Goal: Navigation & Orientation: Find specific page/section

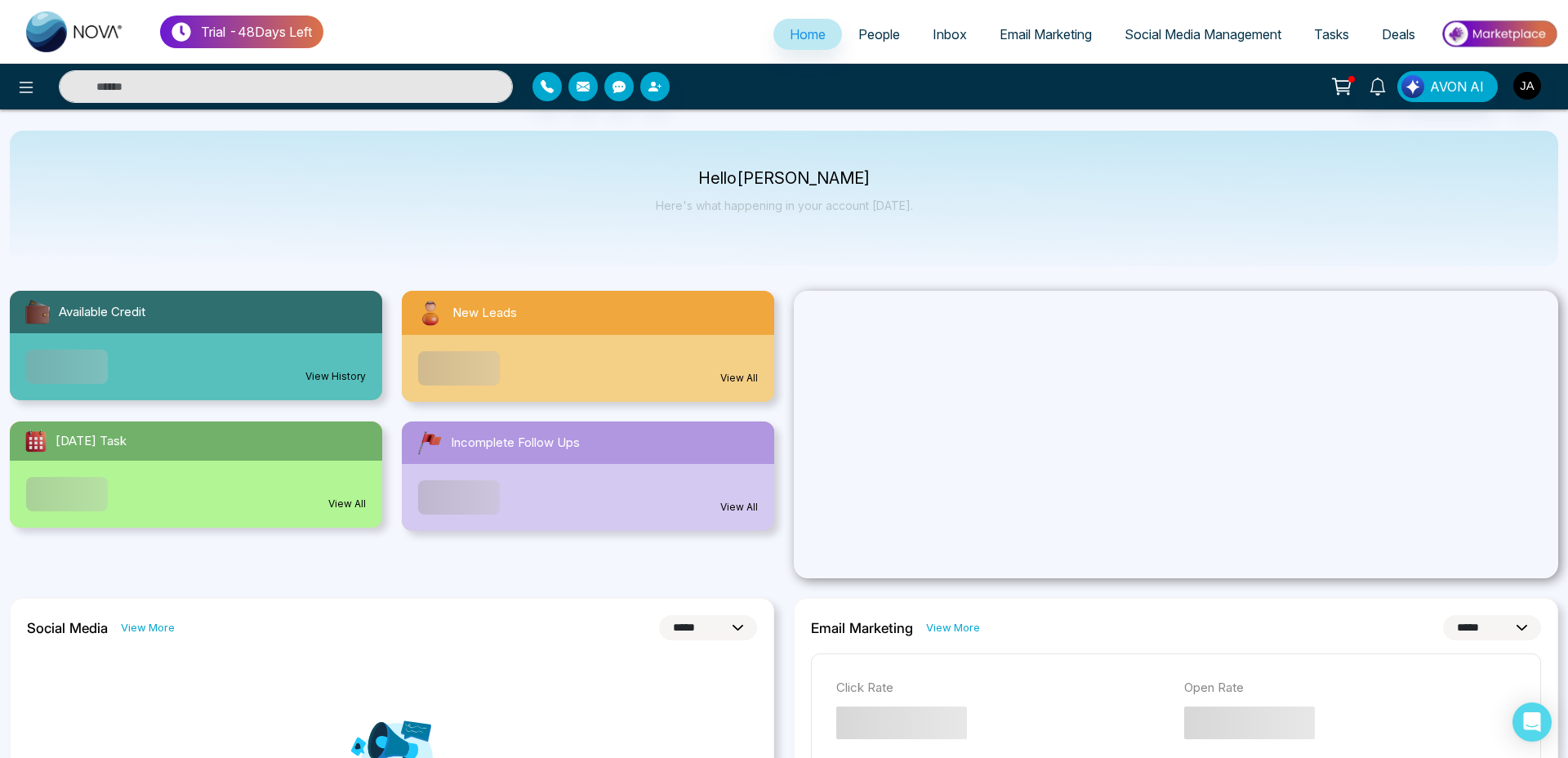
select select "*"
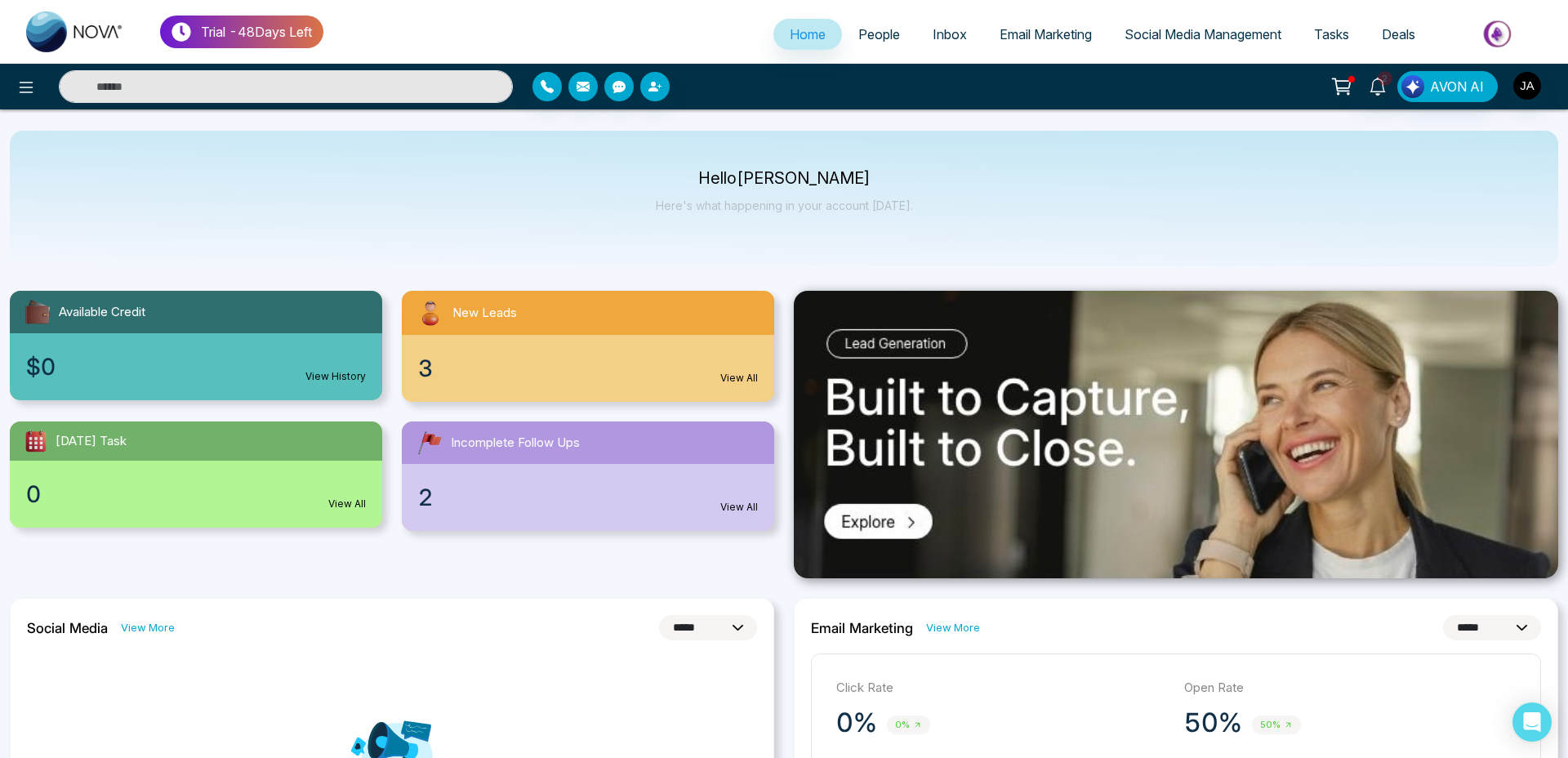
click at [881, 37] on span "People" at bounding box center [879, 34] width 42 height 16
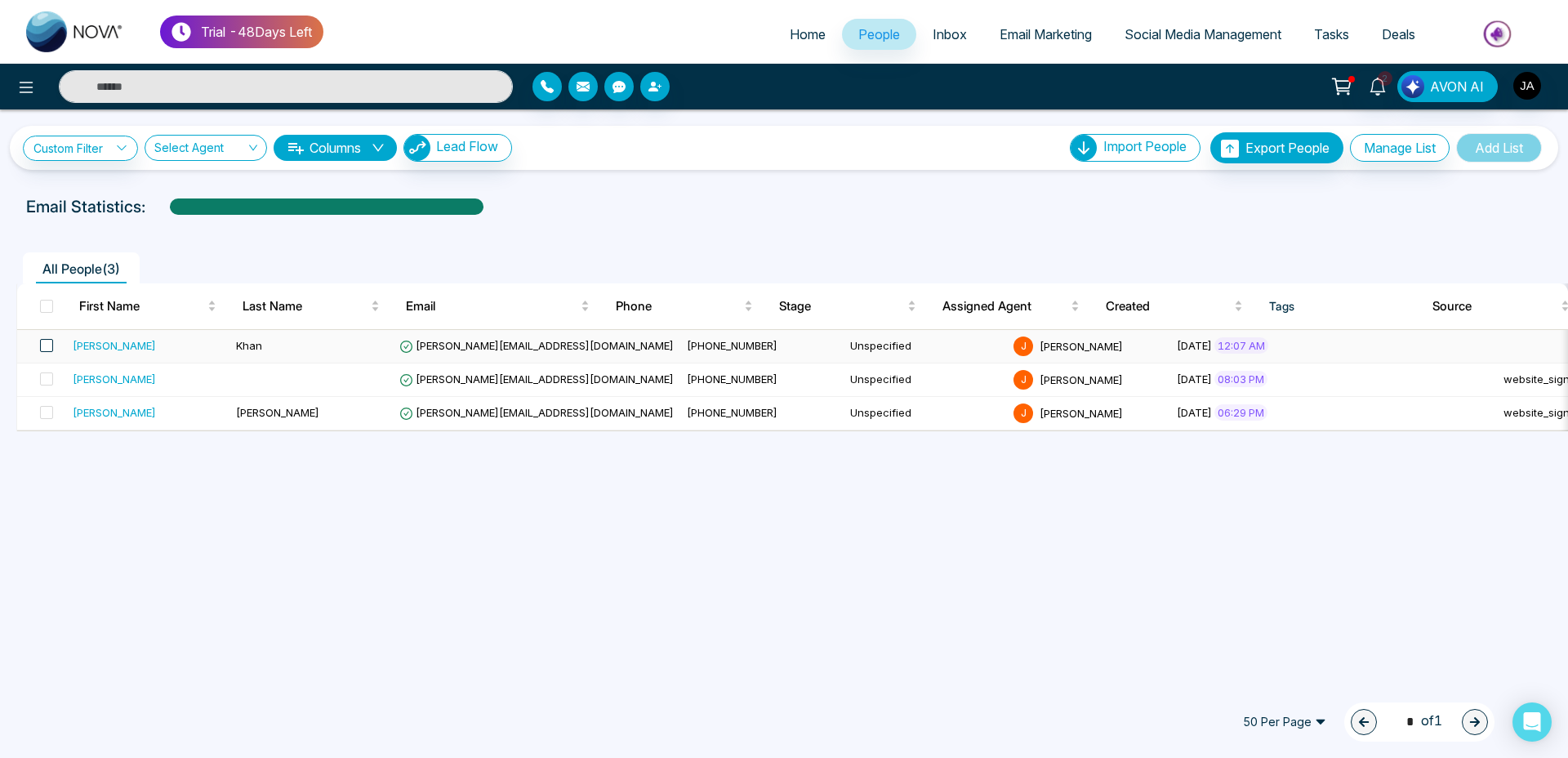
click at [46, 345] on span at bounding box center [47, 345] width 13 height 13
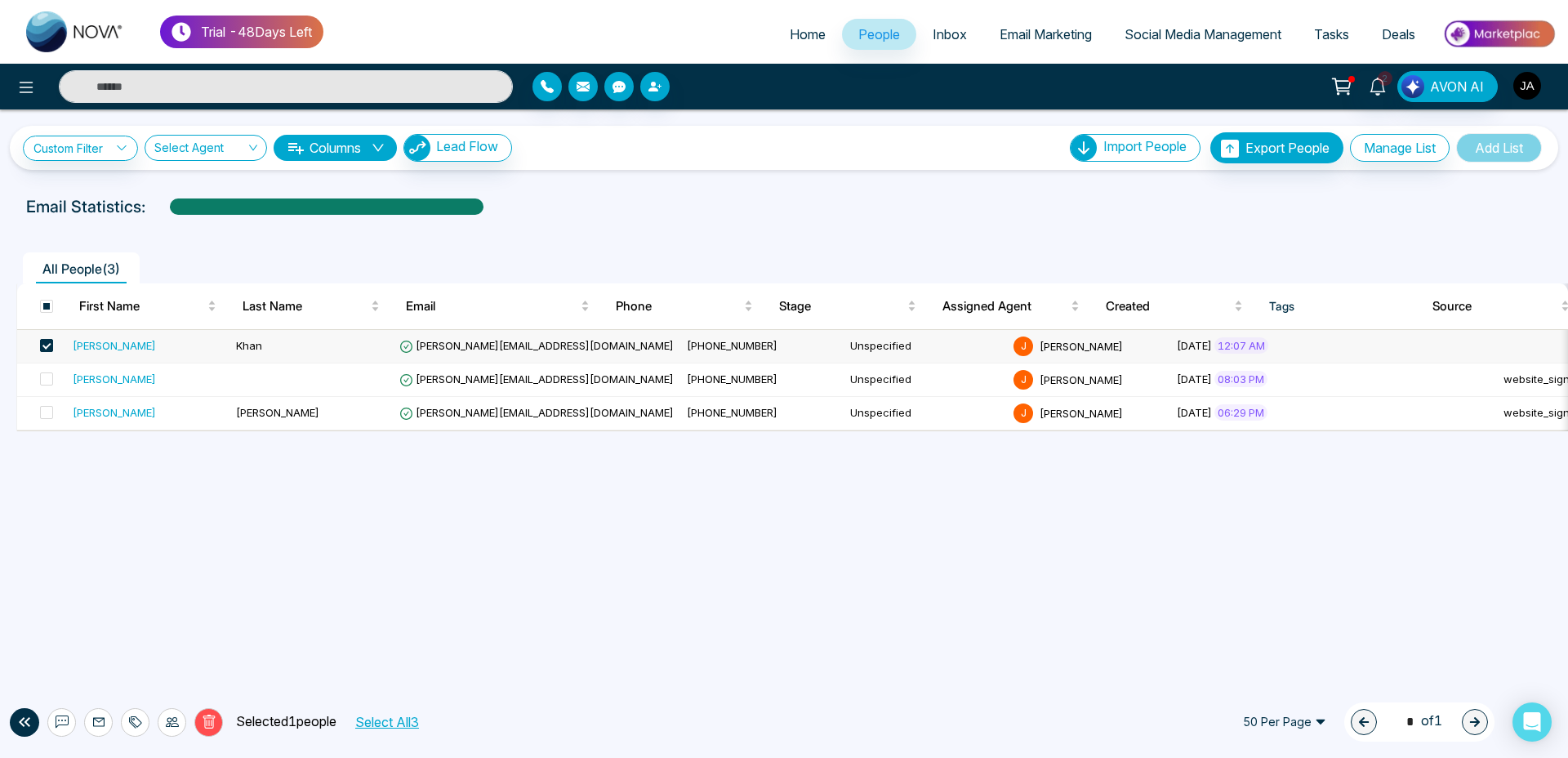
click at [1531, 89] on img "button" at bounding box center [1527, 85] width 28 height 28
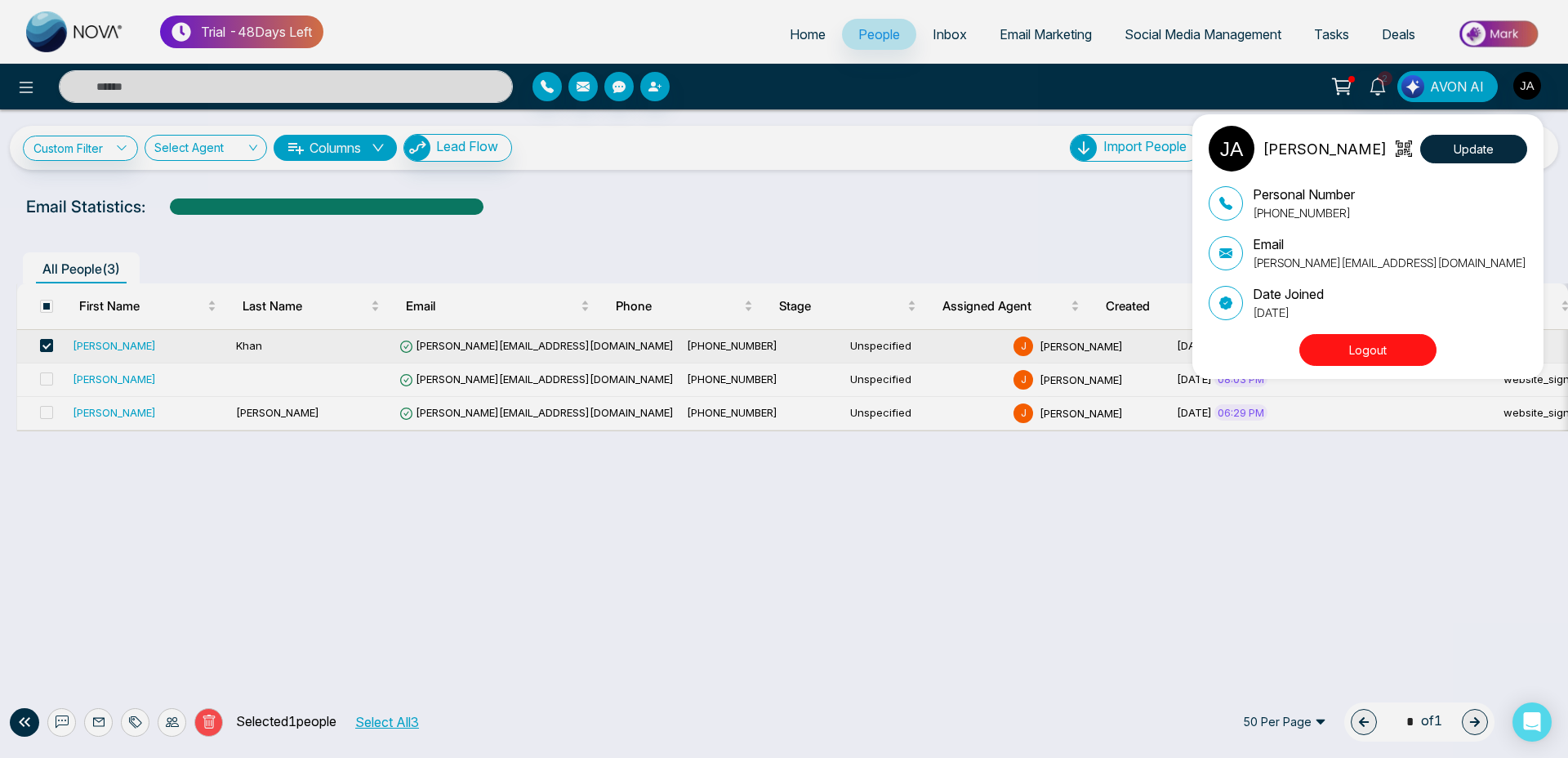
click at [1023, 32] on div "[PERSON_NAME] Update Personal Number [PHONE_NUMBER] Email [PERSON_NAME][EMAIL_A…" at bounding box center [784, 379] width 1568 height 758
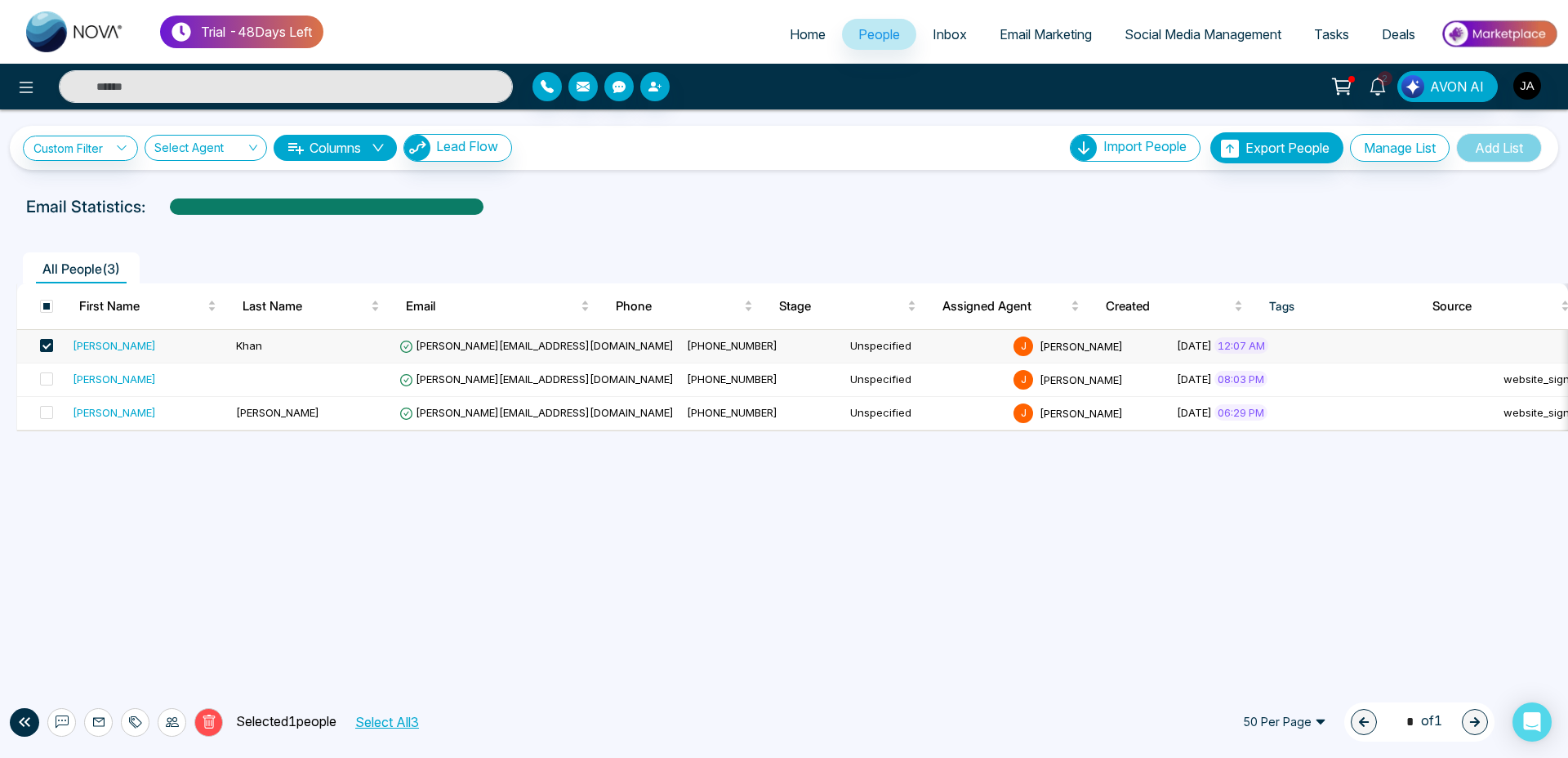
click at [1040, 31] on span "Email Marketing" at bounding box center [1045, 34] width 92 height 16
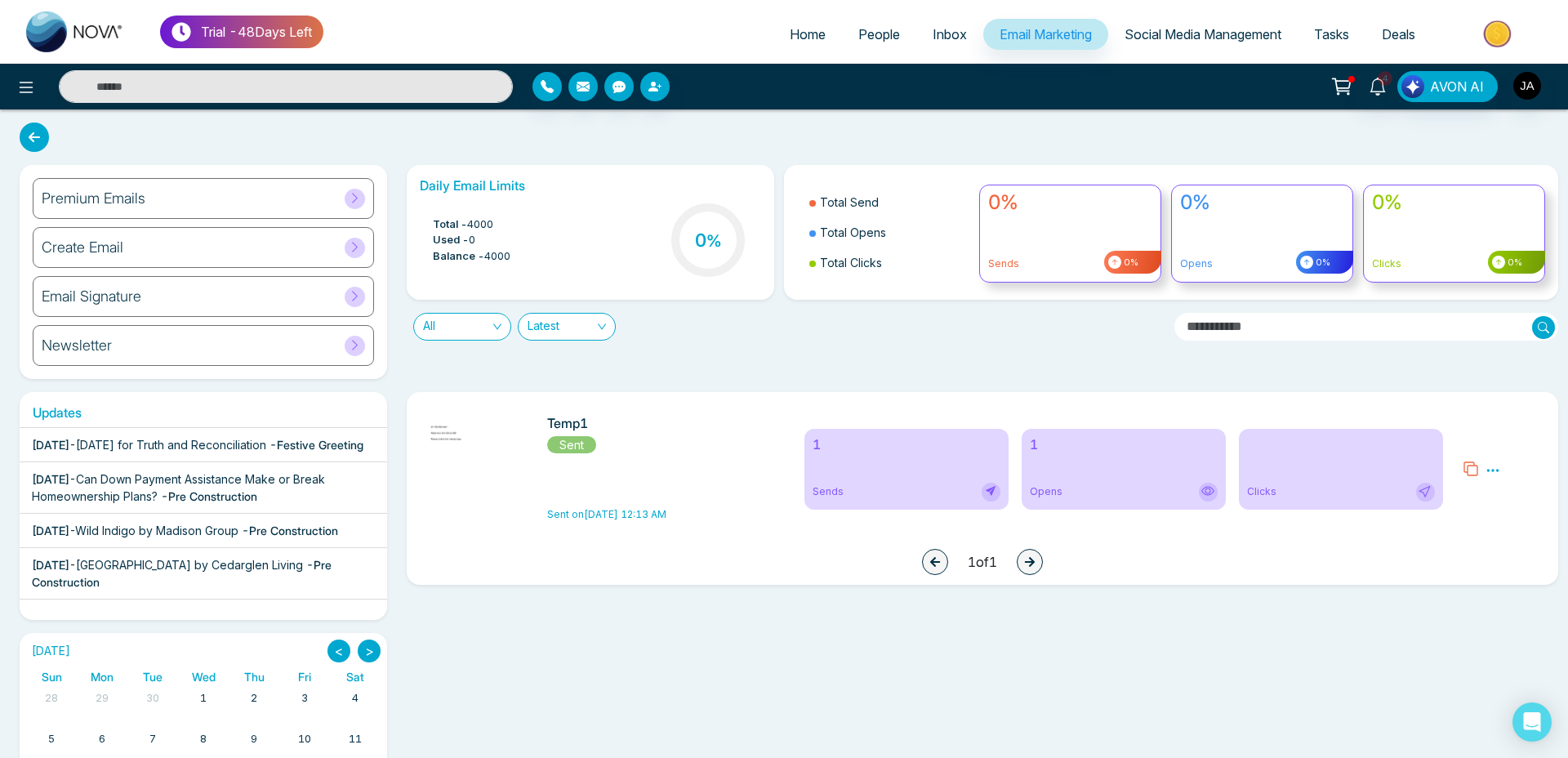
click at [357, 200] on icon at bounding box center [355, 198] width 13 height 13
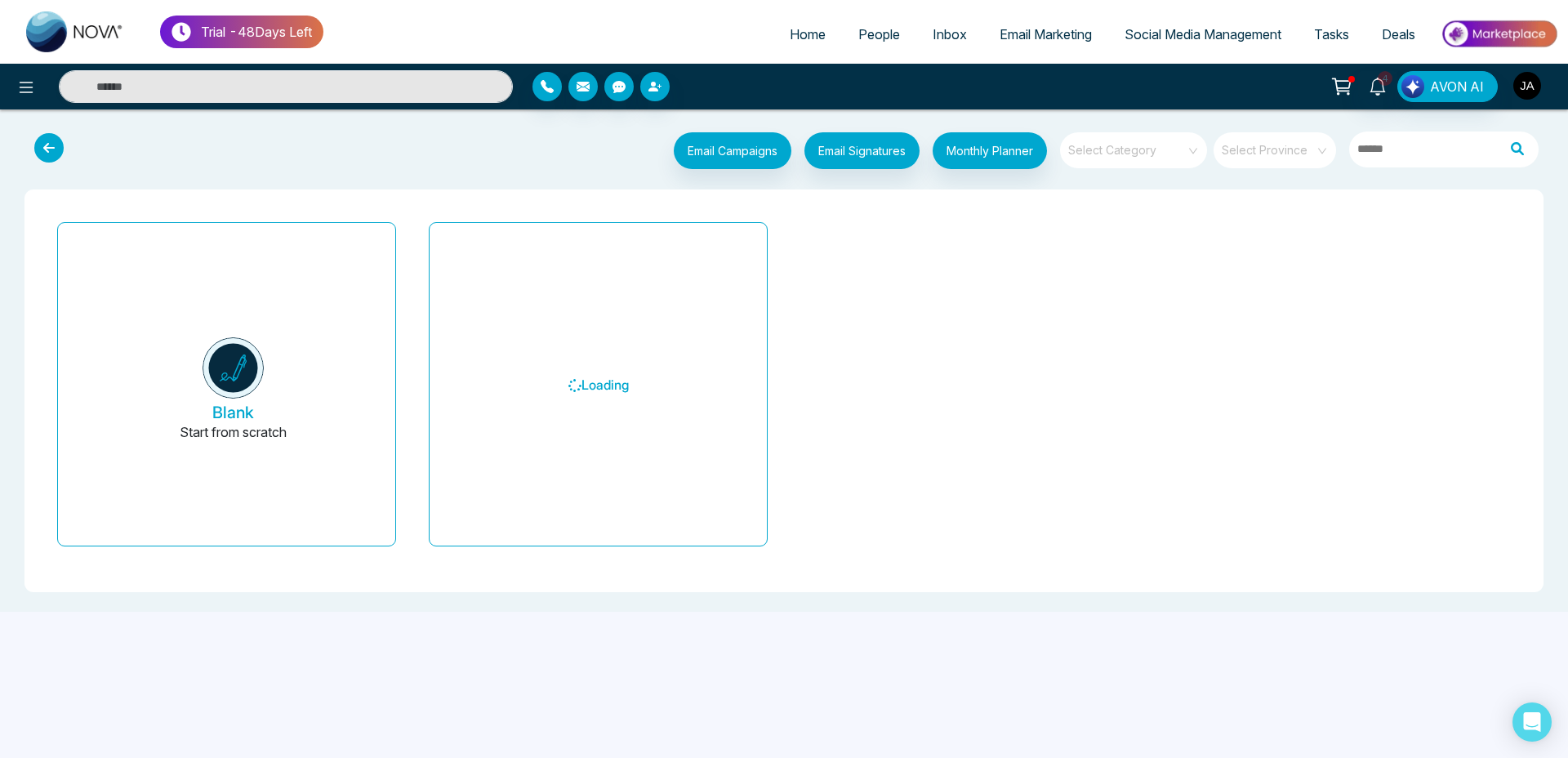
click at [1533, 96] on img "button" at bounding box center [1527, 85] width 28 height 28
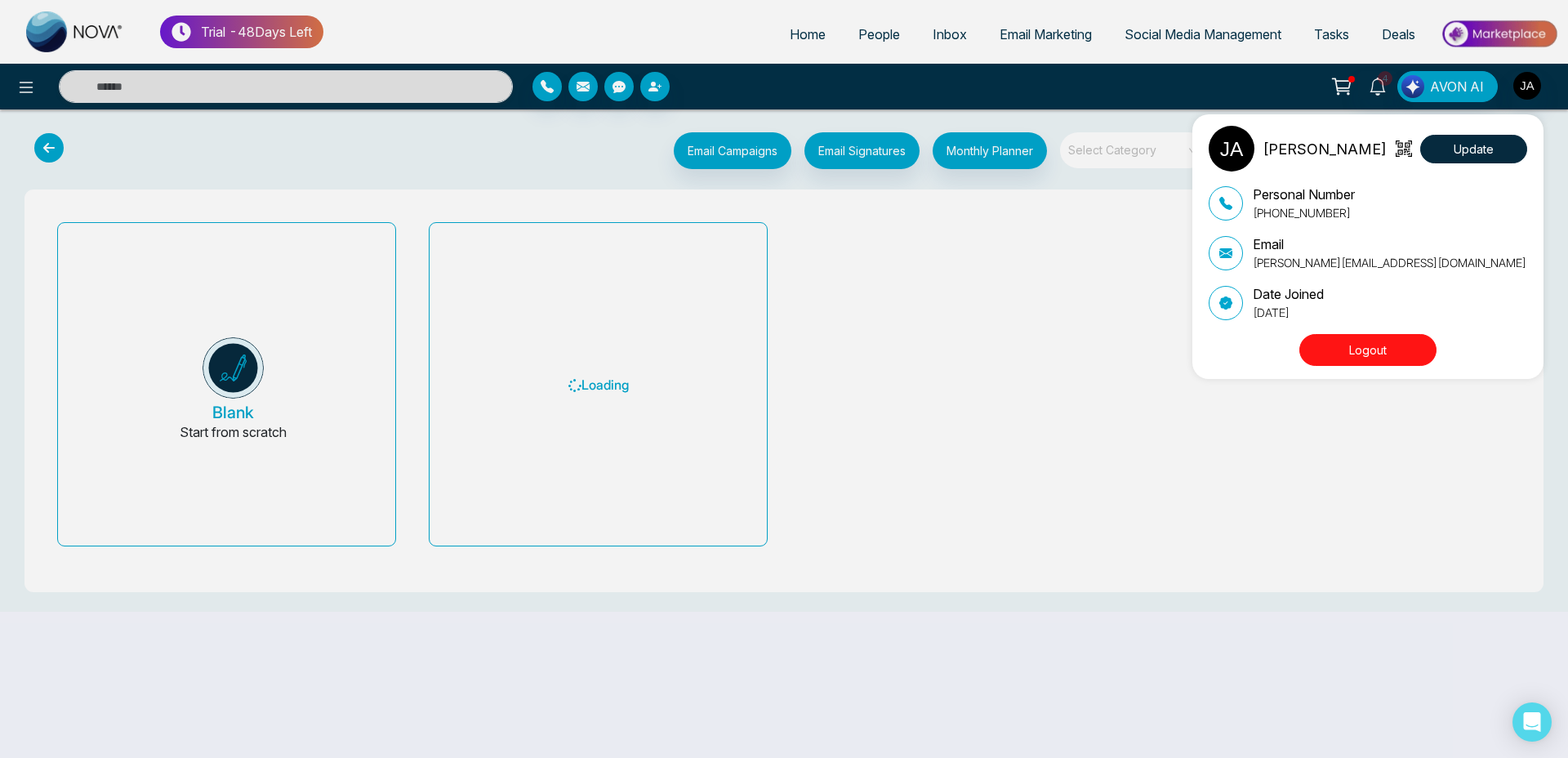
click at [1384, 351] on button "Logout" at bounding box center [1368, 350] width 137 height 32
